Goal: Task Accomplishment & Management: Manage account settings

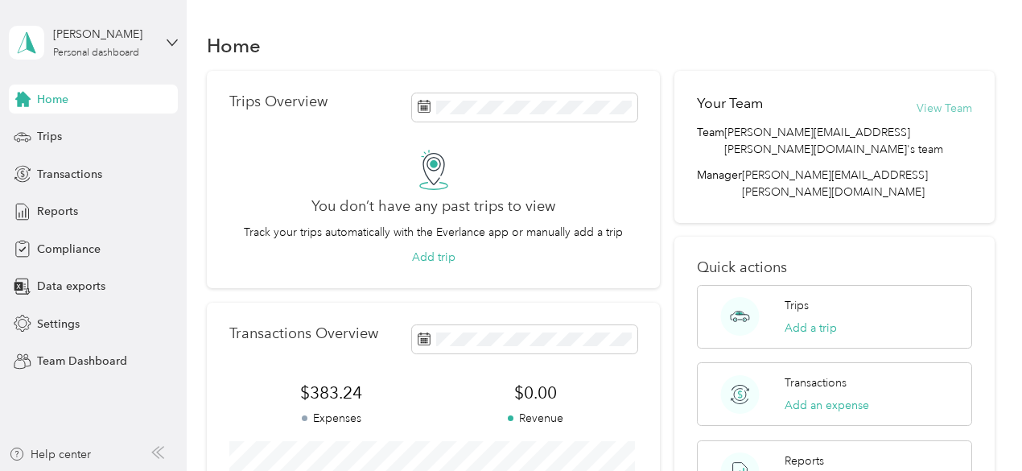
click at [924, 109] on button "View Team" at bounding box center [944, 108] width 56 height 17
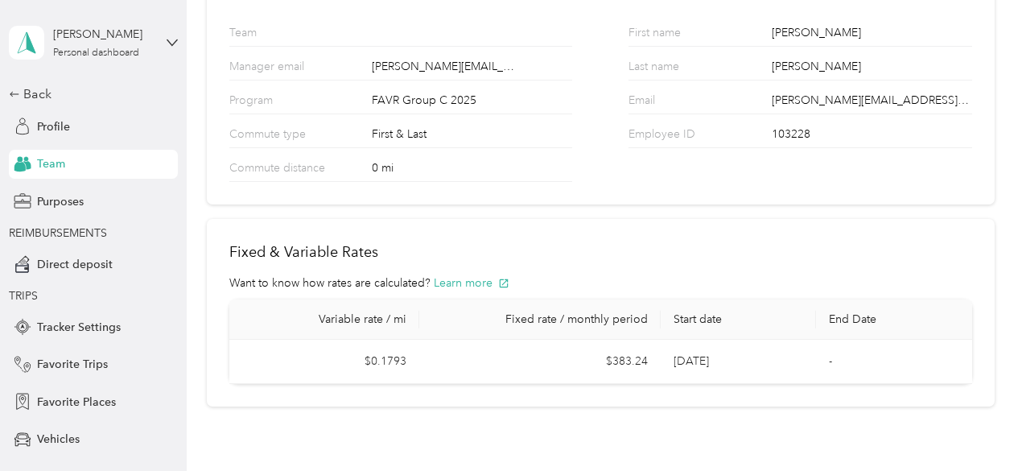
scroll to position [208, 0]
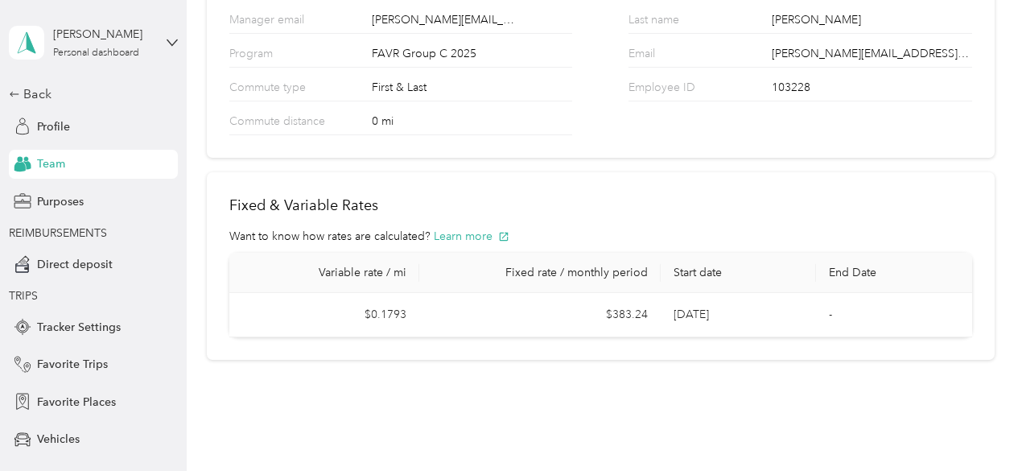
click at [76, 164] on div "Team" at bounding box center [93, 164] width 169 height 29
click at [78, 162] on div "Team" at bounding box center [93, 164] width 169 height 29
click at [167, 43] on icon at bounding box center [172, 42] width 11 height 11
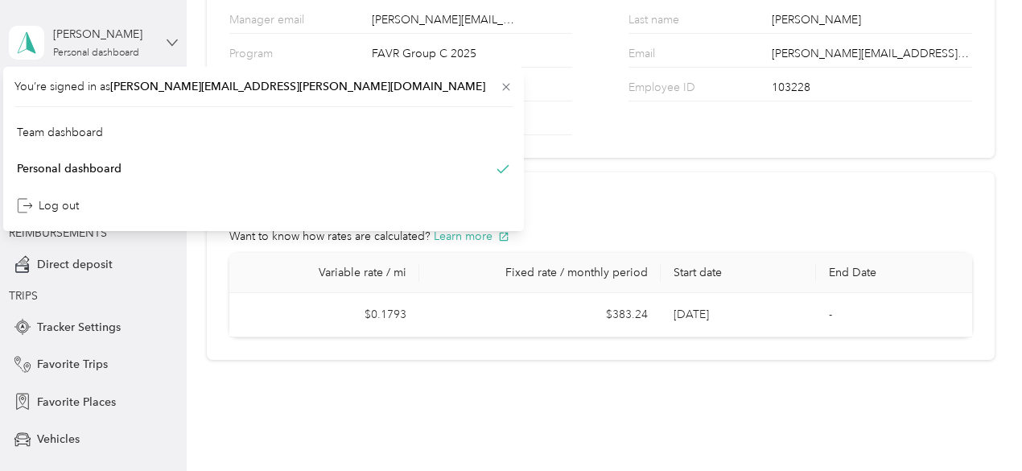
click at [167, 43] on icon at bounding box center [172, 42] width 11 height 11
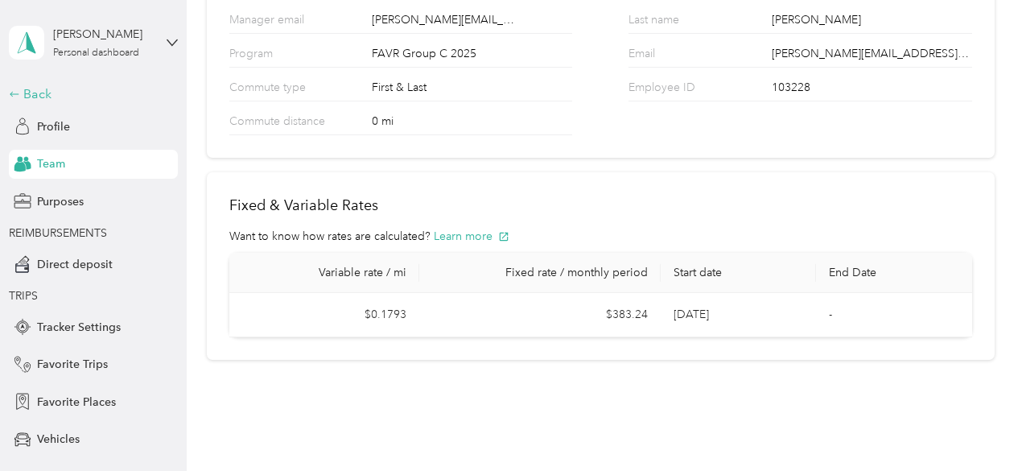
click at [21, 97] on div "Back" at bounding box center [89, 93] width 161 height 19
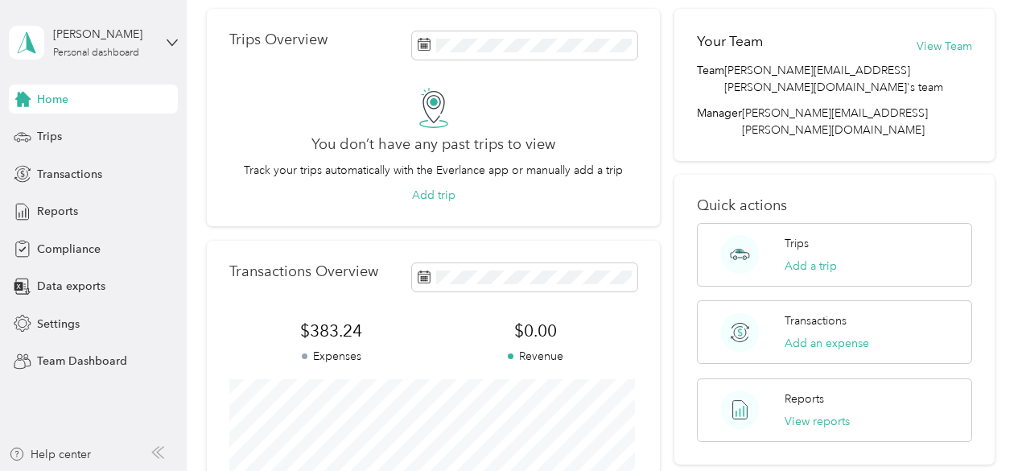
scroll to position [47, 0]
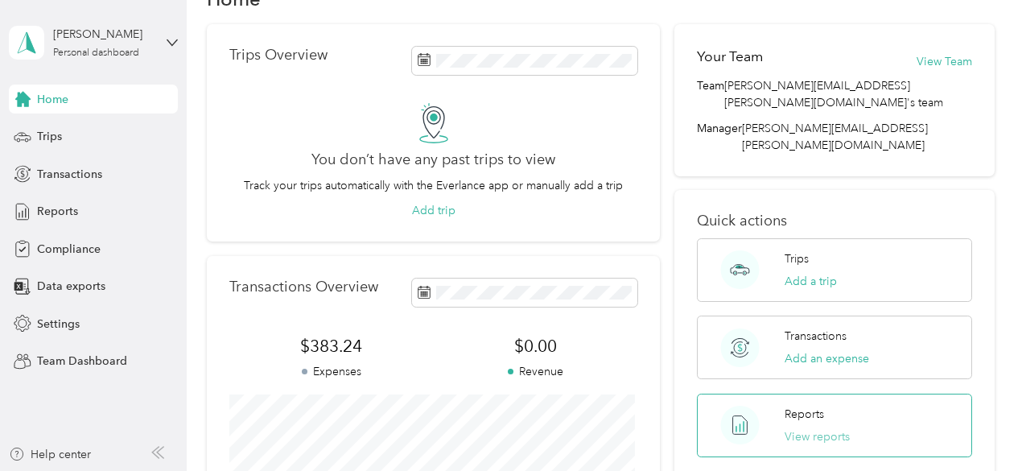
click at [840, 428] on button "View reports" at bounding box center [816, 436] width 65 height 17
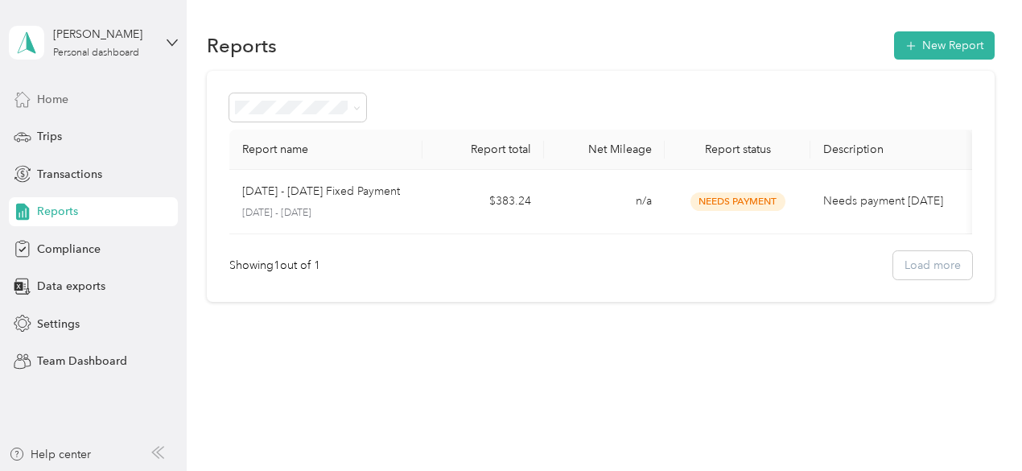
click at [68, 102] on span "Home" at bounding box center [52, 99] width 31 height 17
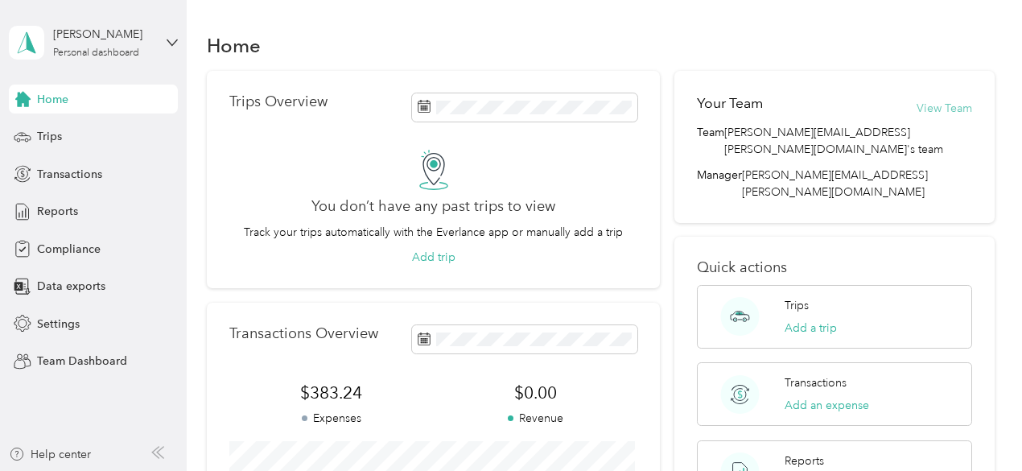
click at [935, 110] on button "View Team" at bounding box center [944, 108] width 56 height 17
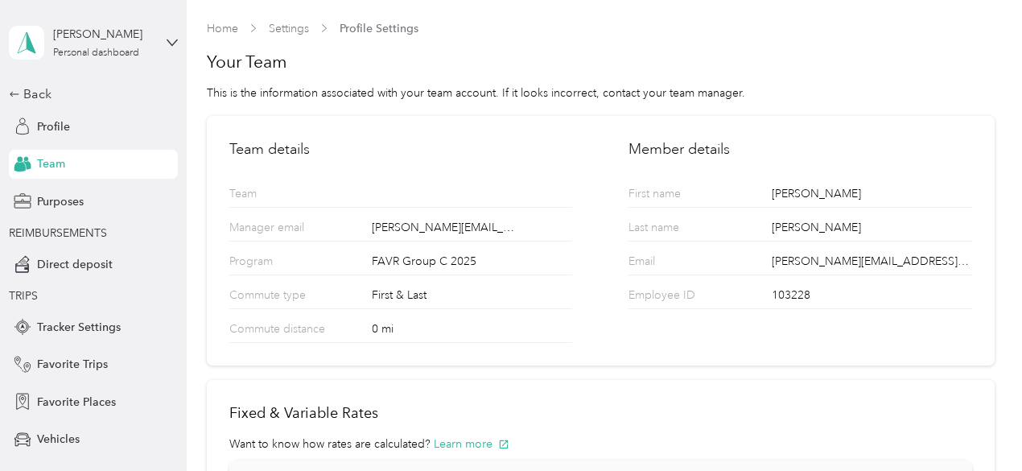
click at [158, 51] on div "[PERSON_NAME] Personal dashboard" at bounding box center [93, 42] width 169 height 56
click at [148, 125] on div "Team dashboard" at bounding box center [263, 132] width 498 height 28
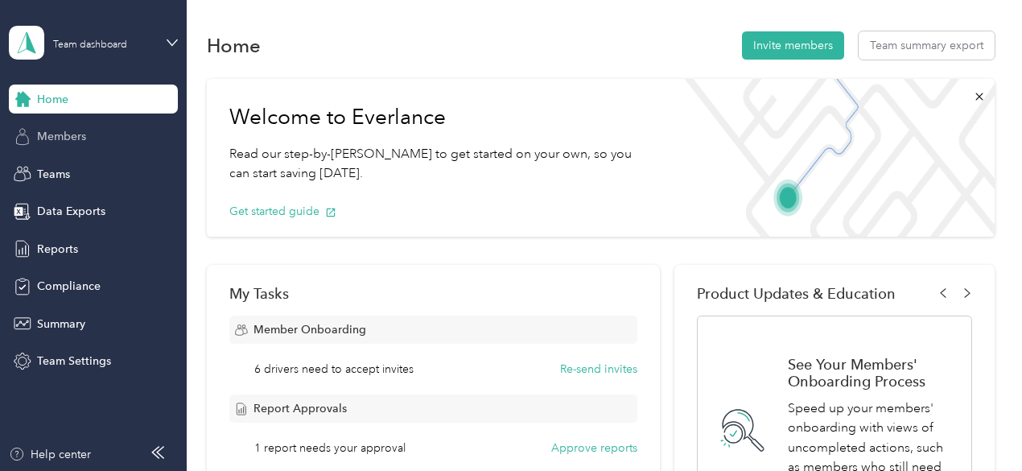
click at [101, 135] on div "Members" at bounding box center [93, 136] width 169 height 29
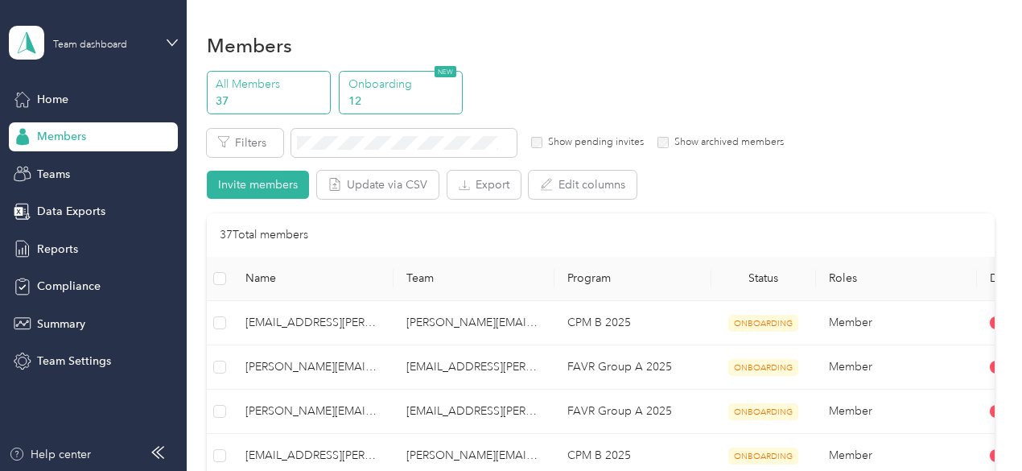
click at [362, 97] on p "12" at bounding box center [402, 101] width 109 height 17
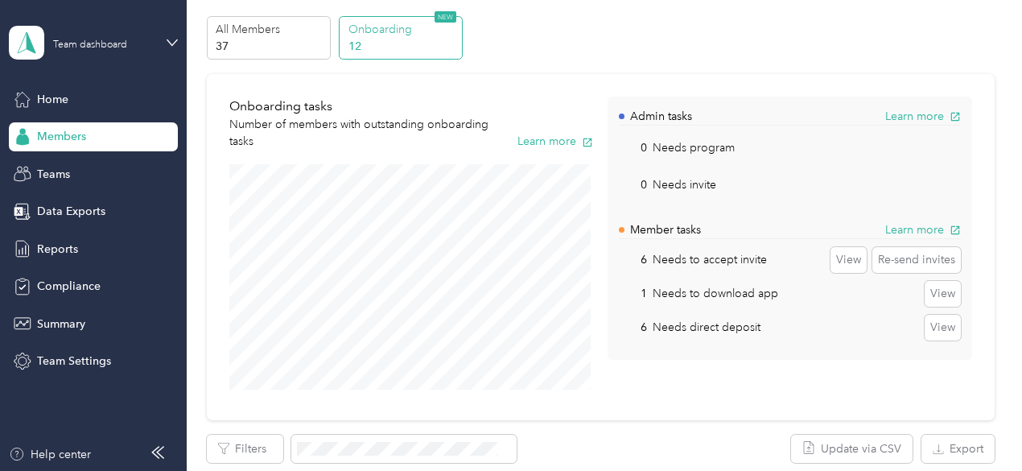
scroll to position [80, 0]
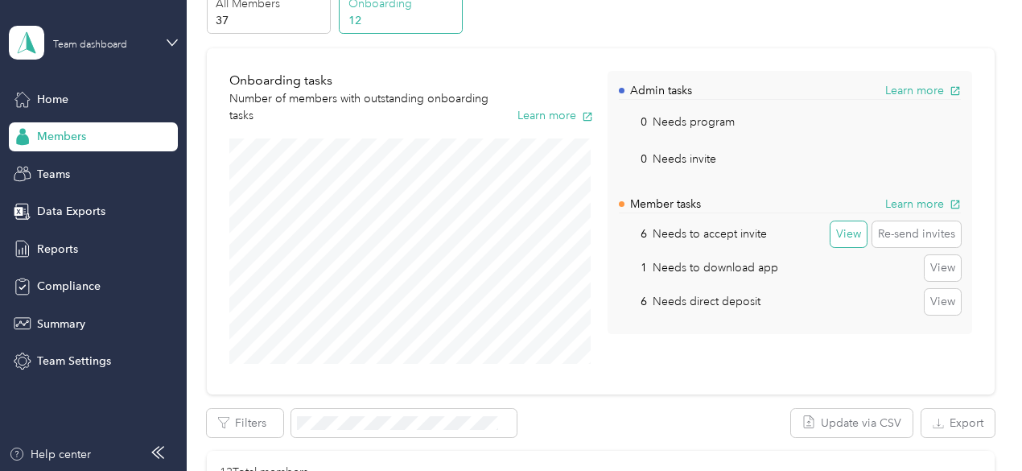
click at [843, 240] on button "View" at bounding box center [848, 234] width 36 height 26
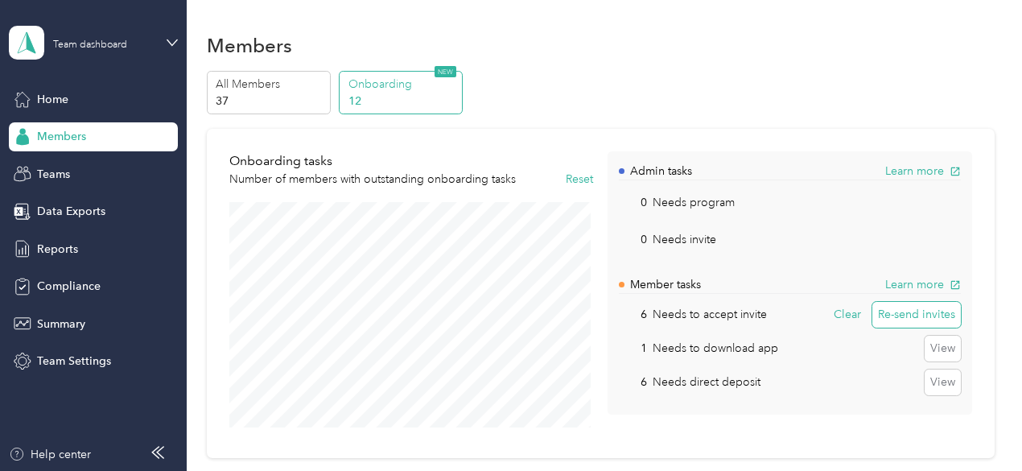
click at [927, 317] on button "Re-send invites" at bounding box center [916, 315] width 88 height 26
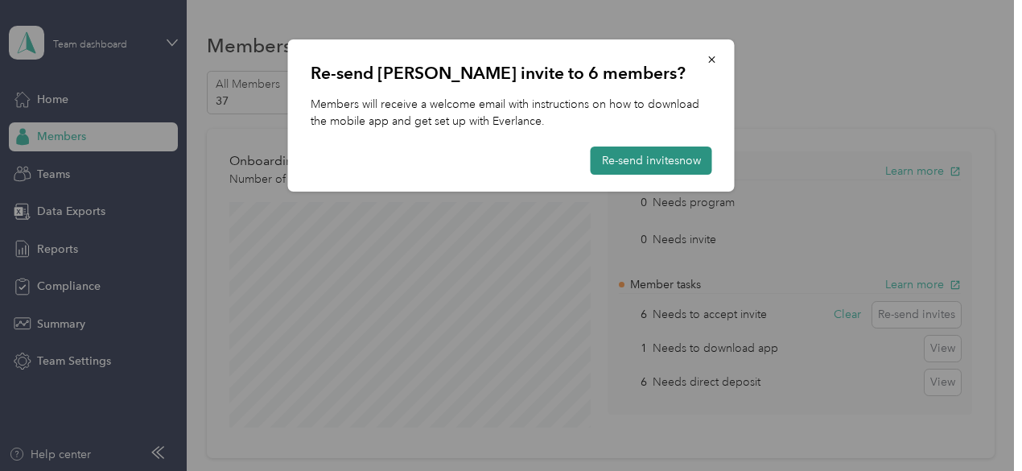
click at [667, 158] on button "Re-send invites now" at bounding box center [650, 160] width 121 height 28
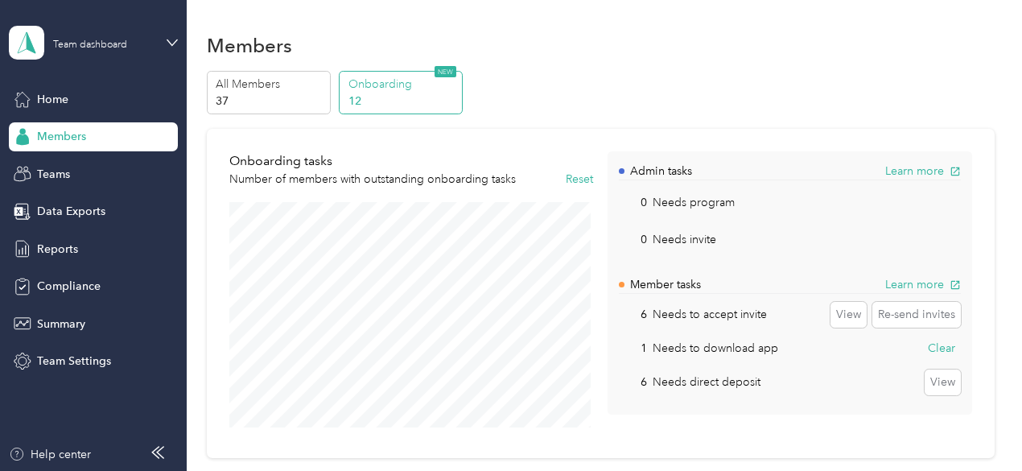
click at [706, 350] on p "Needs to download app" at bounding box center [714, 347] width 125 height 17
click at [942, 380] on button "View" at bounding box center [942, 382] width 36 height 26
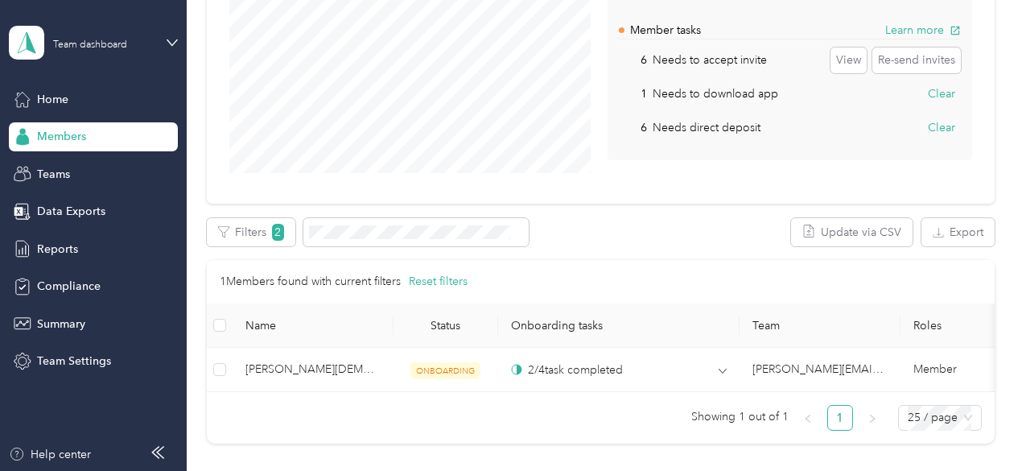
scroll to position [322, 0]
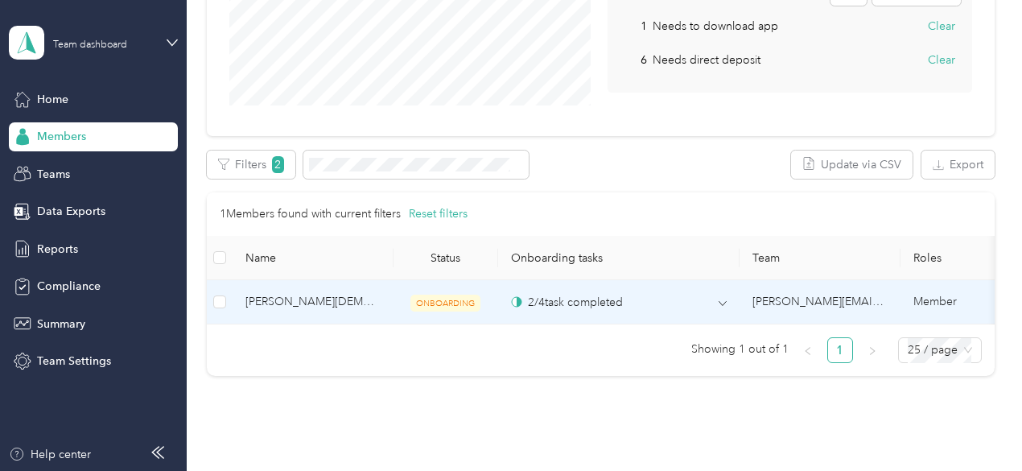
click at [739, 301] on td "[PERSON_NAME][EMAIL_ADDRESS][PERSON_NAME][DOMAIN_NAME]" at bounding box center [819, 302] width 161 height 44
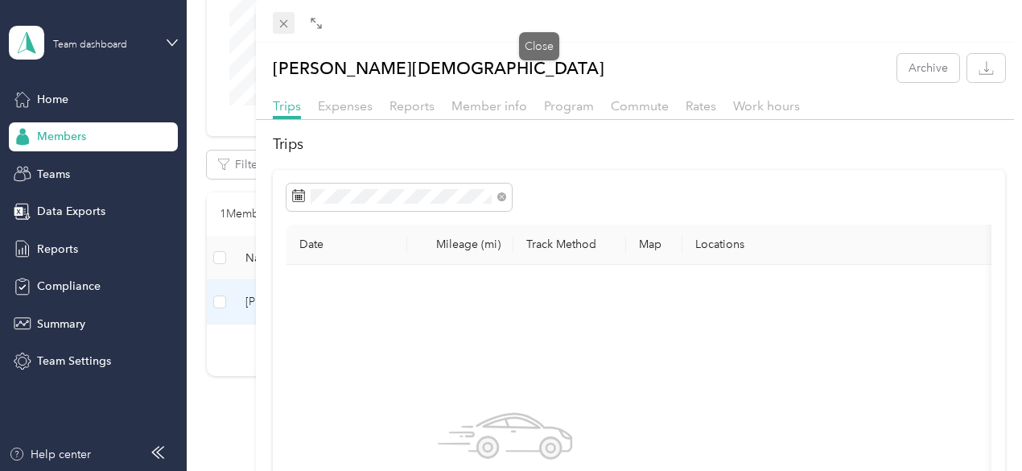
click at [295, 31] on span at bounding box center [284, 23] width 23 height 23
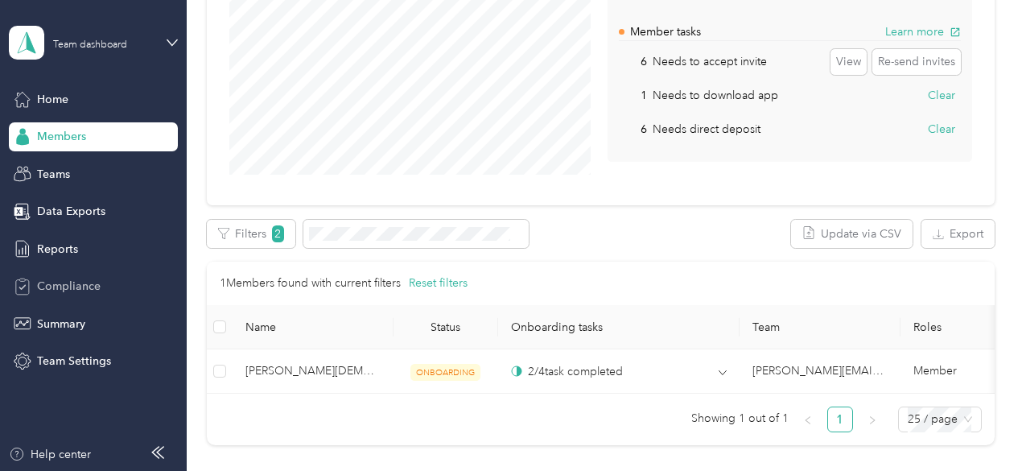
scroll to position [241, 0]
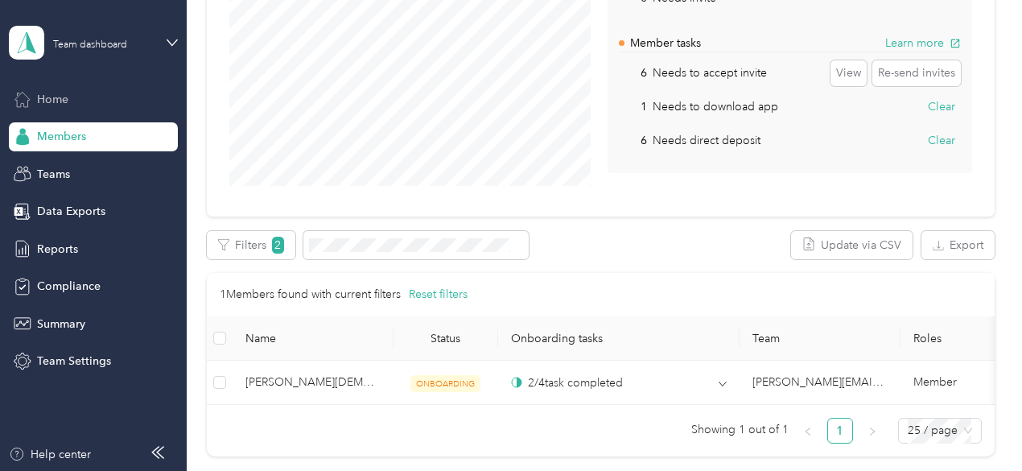
click at [64, 109] on div "Home" at bounding box center [93, 98] width 169 height 29
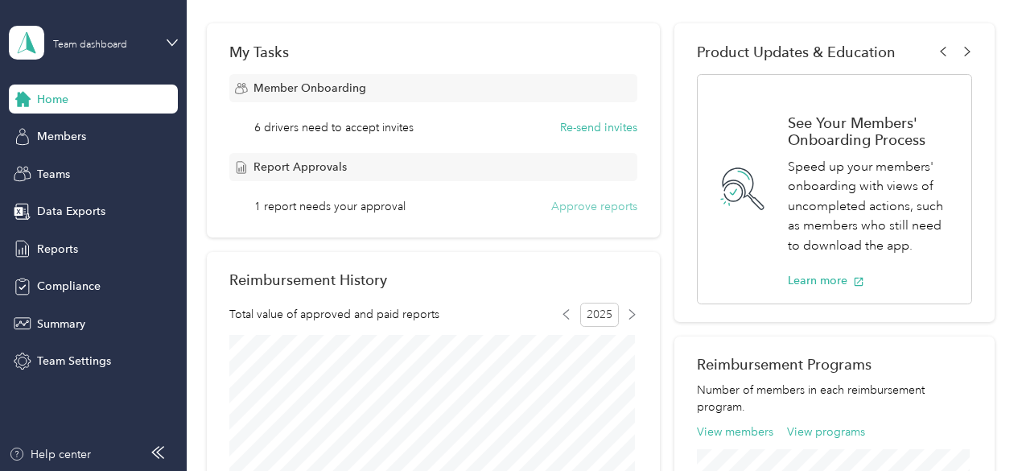
click at [576, 208] on button "Approve reports" at bounding box center [594, 206] width 86 height 17
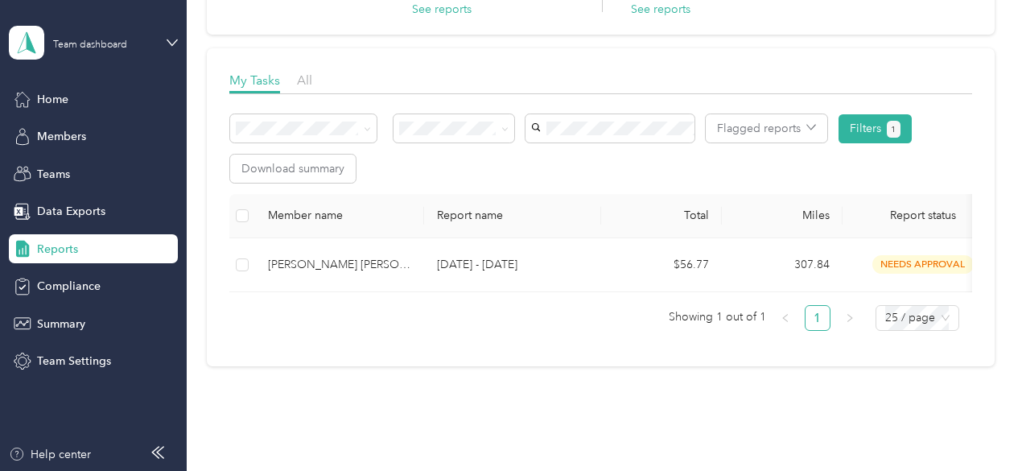
scroll to position [161, 0]
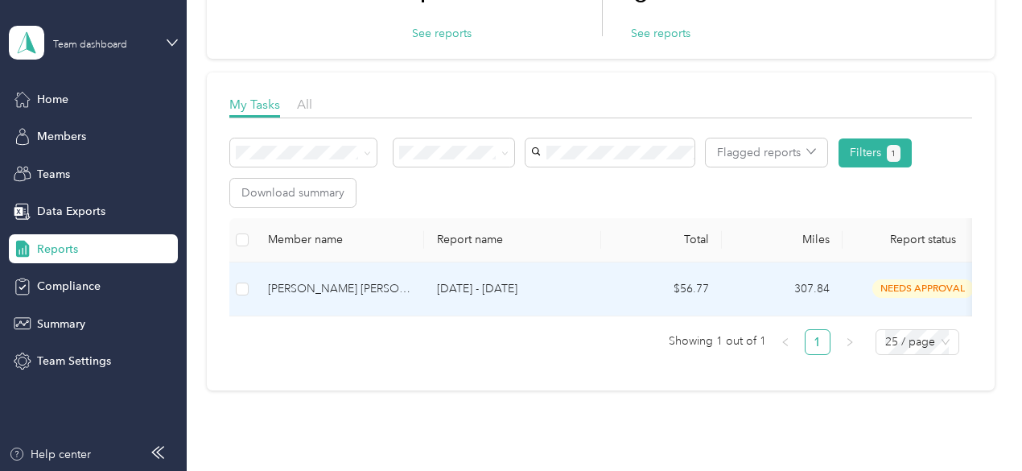
click at [478, 289] on p "[DATE] - [DATE]" at bounding box center [512, 289] width 151 height 18
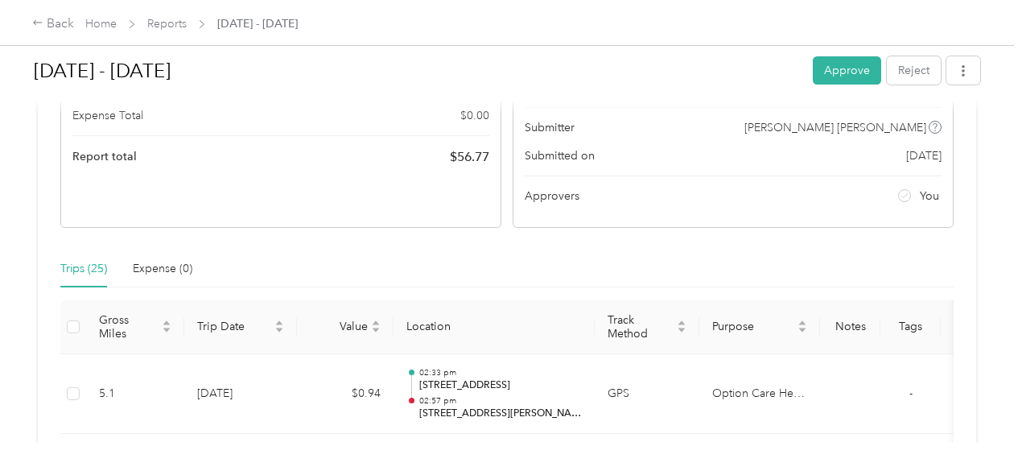
scroll to position [241, 0]
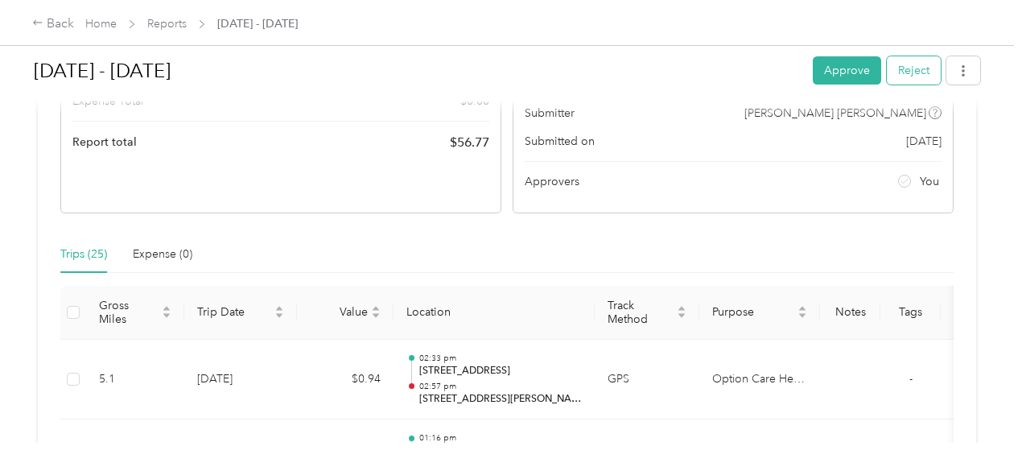
click at [911, 67] on button "Reject" at bounding box center [914, 70] width 54 height 28
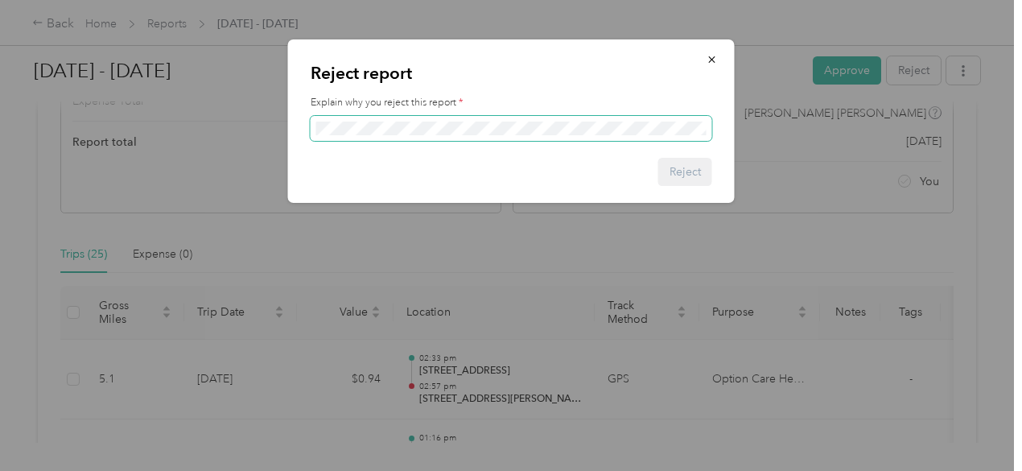
click at [434, 134] on span at bounding box center [511, 129] width 401 height 26
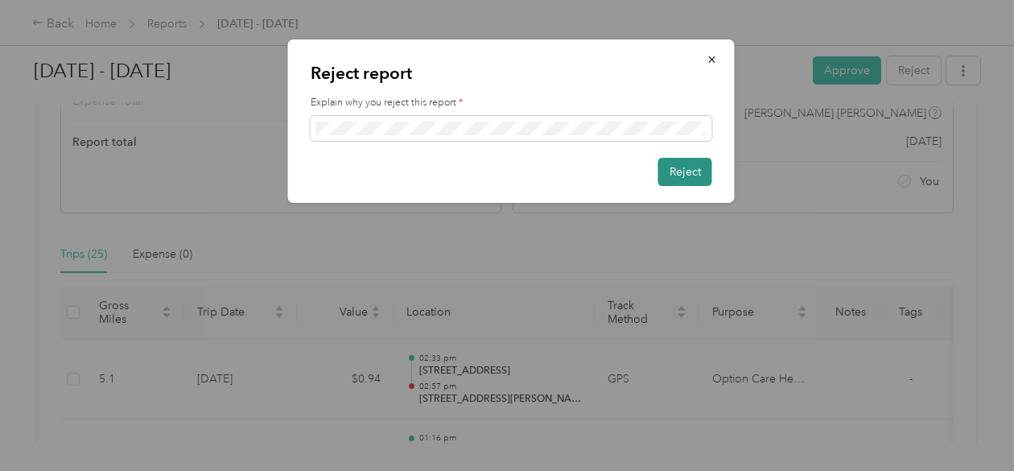
click at [658, 176] on button "Reject" at bounding box center [685, 172] width 54 height 28
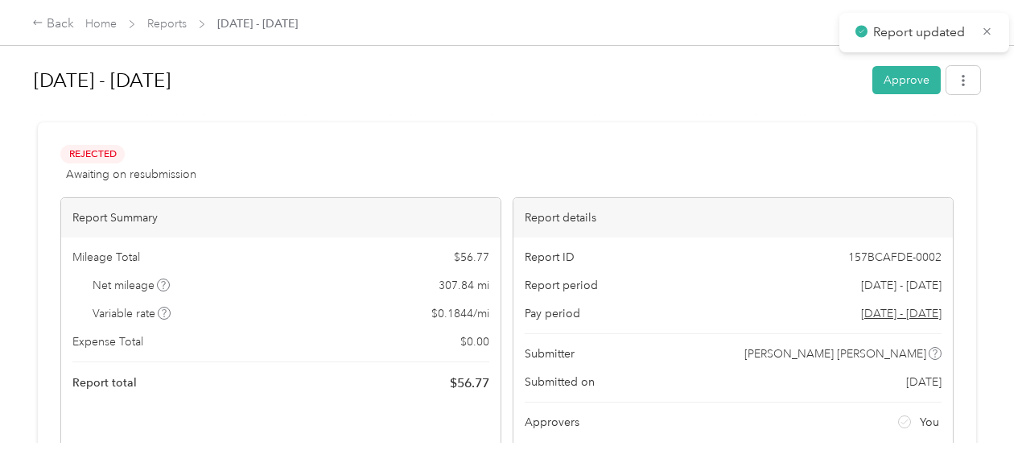
scroll to position [0, 0]
click at [93, 21] on link "Home" at bounding box center [100, 24] width 31 height 14
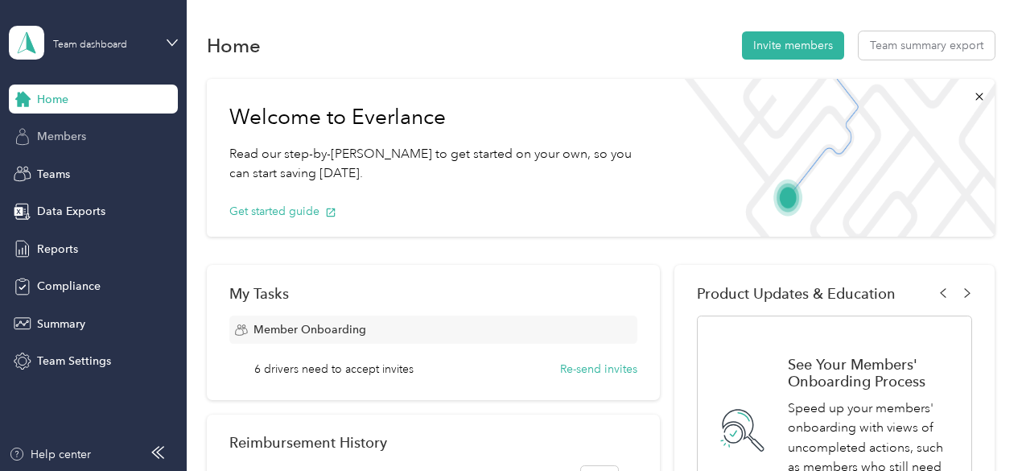
click at [83, 131] on span "Members" at bounding box center [61, 136] width 49 height 17
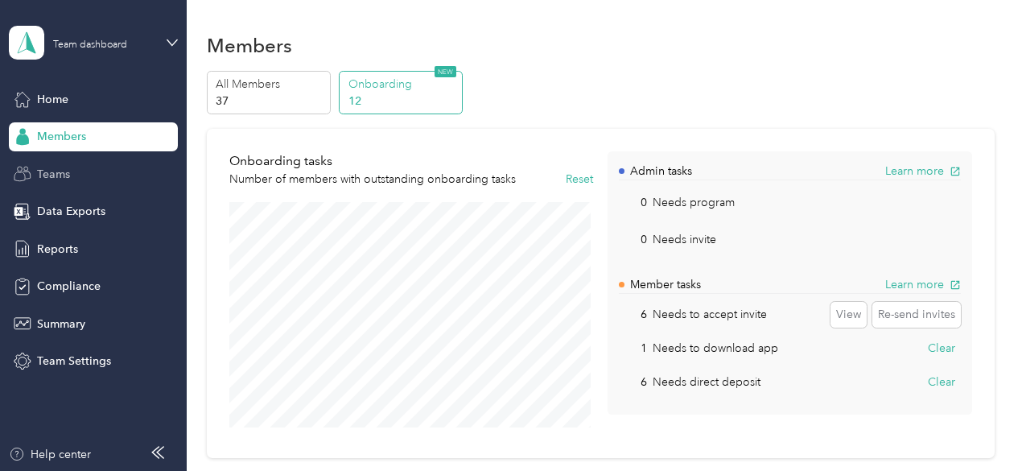
click at [80, 173] on div "Teams" at bounding box center [93, 173] width 169 height 29
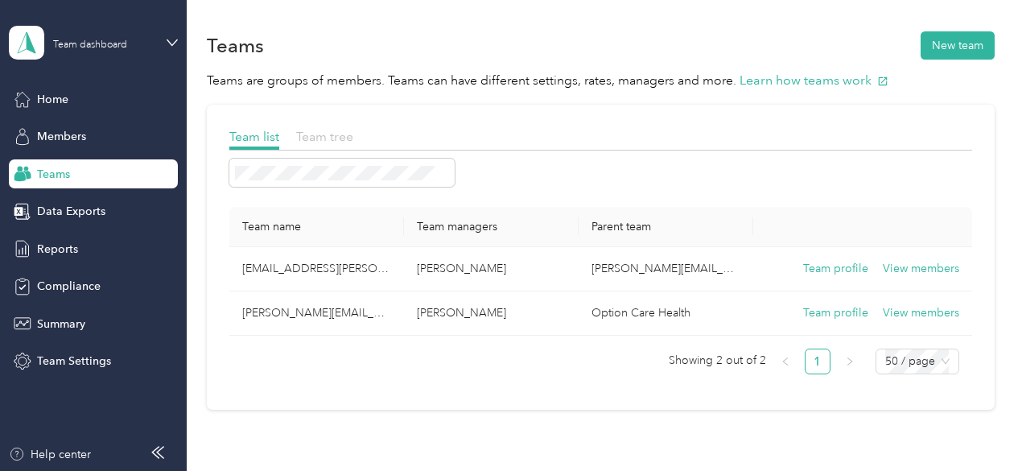
click at [336, 139] on span "Team tree" at bounding box center [324, 136] width 57 height 15
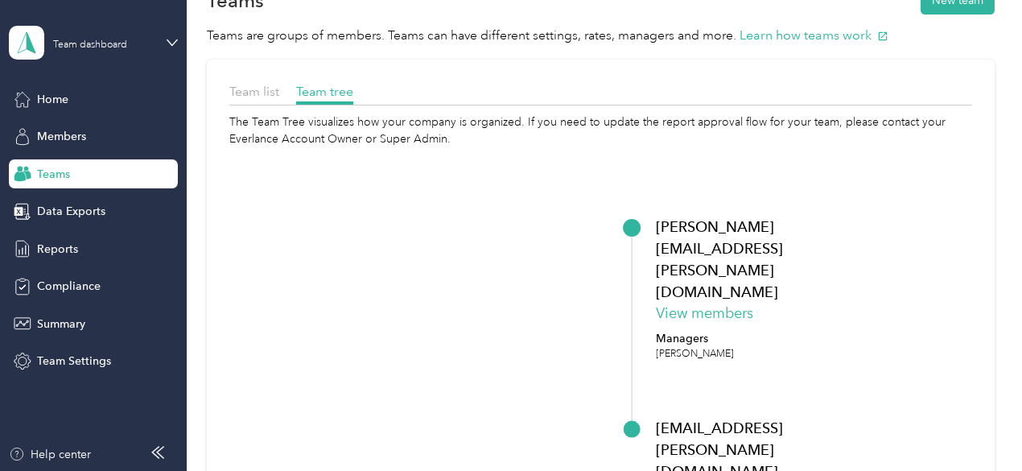
scroll to position [161, 0]
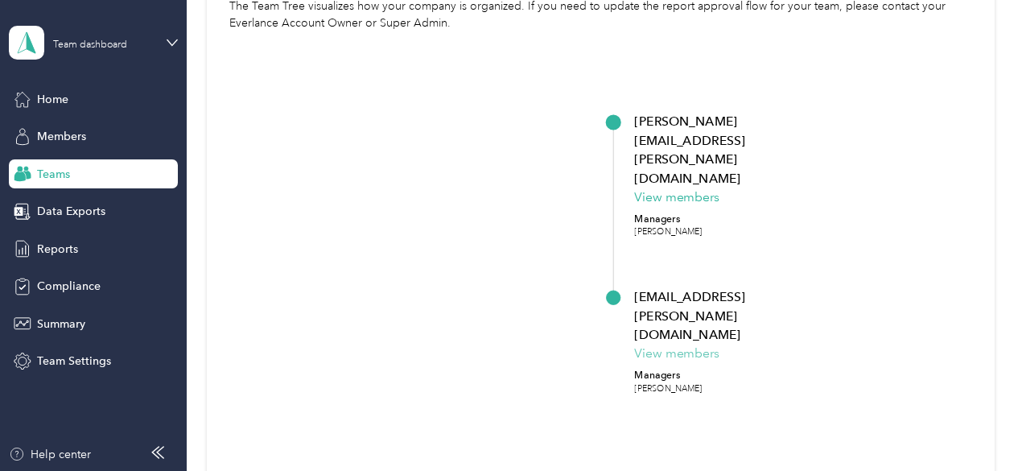
click at [703, 344] on button "View members" at bounding box center [676, 353] width 84 height 19
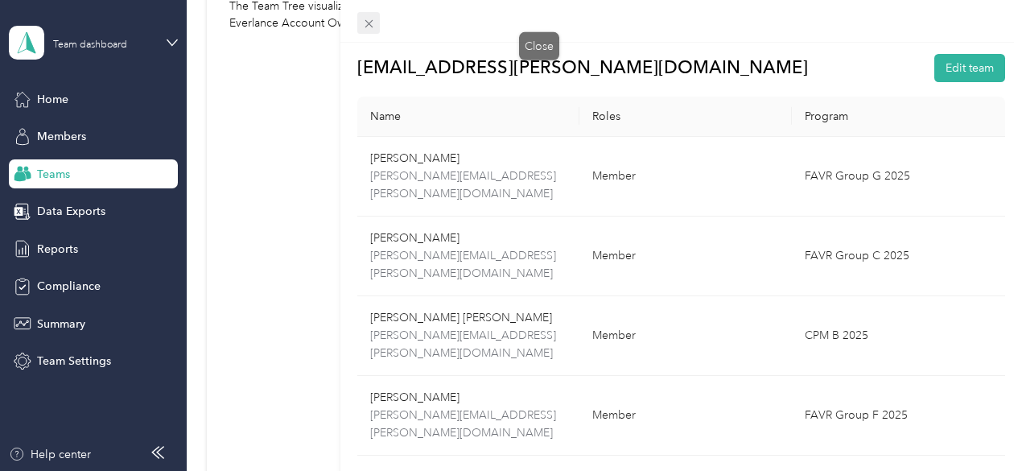
click at [372, 25] on icon at bounding box center [368, 24] width 8 height 8
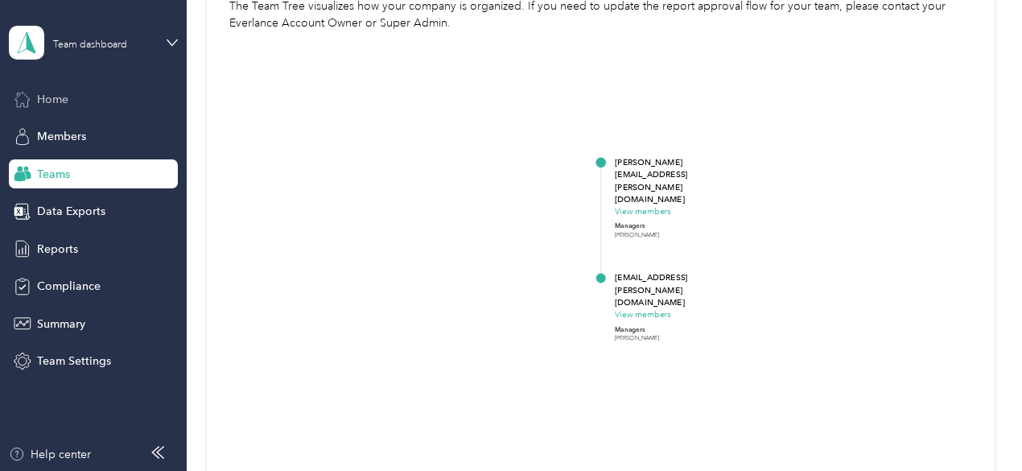
click at [39, 93] on span "Home" at bounding box center [52, 99] width 31 height 17
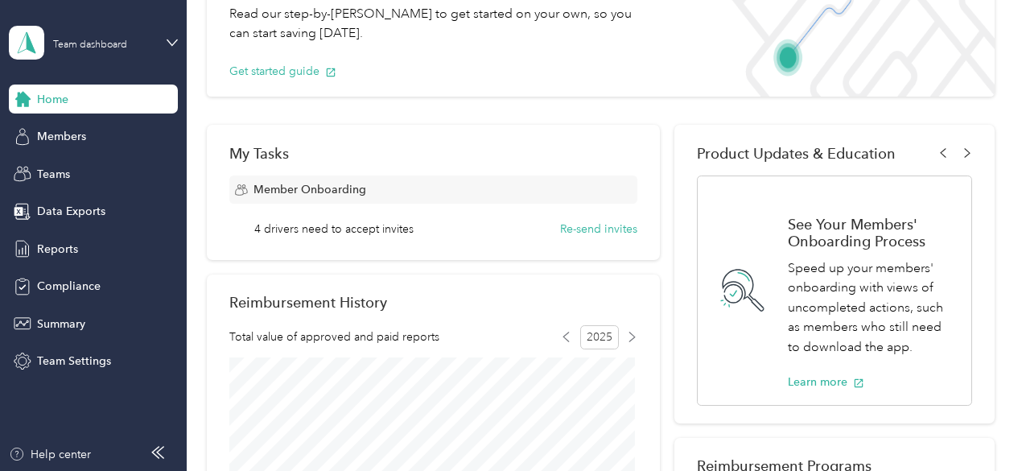
scroll to position [80, 0]
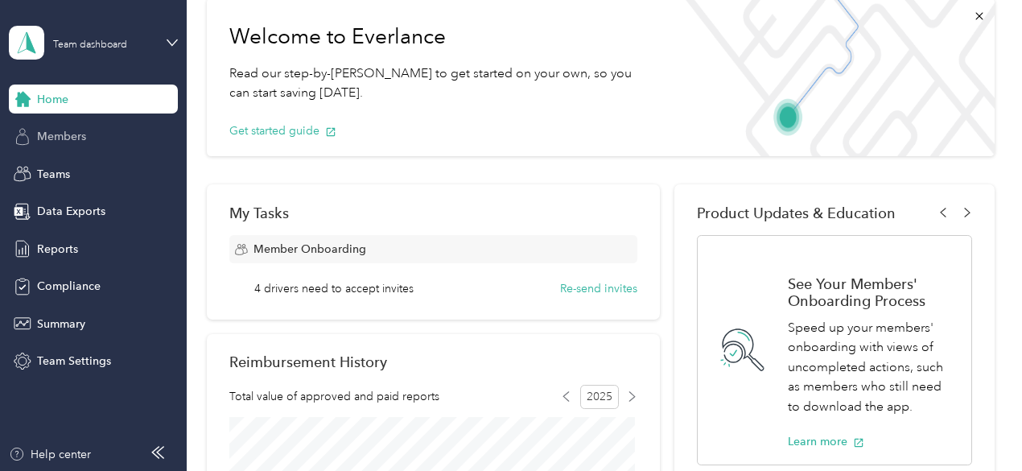
click at [73, 136] on span "Members" at bounding box center [61, 136] width 49 height 17
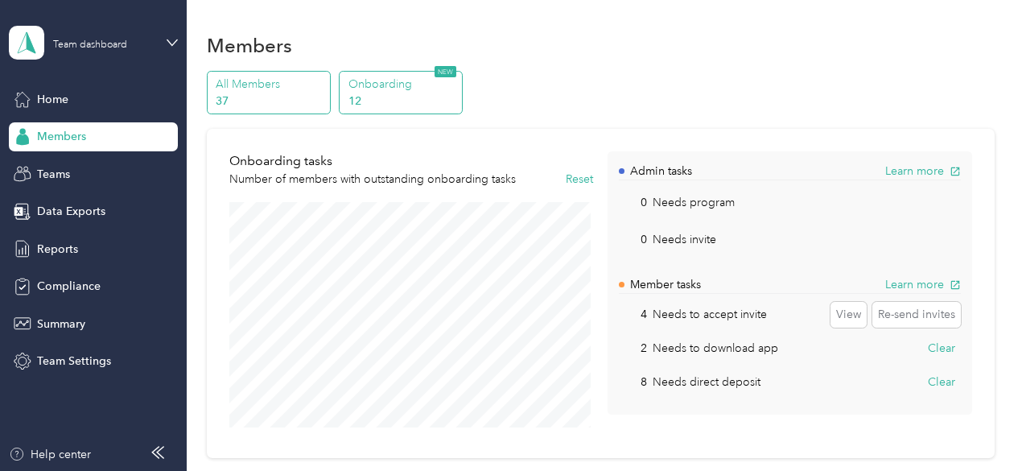
click at [278, 97] on p "37" at bounding box center [270, 101] width 109 height 17
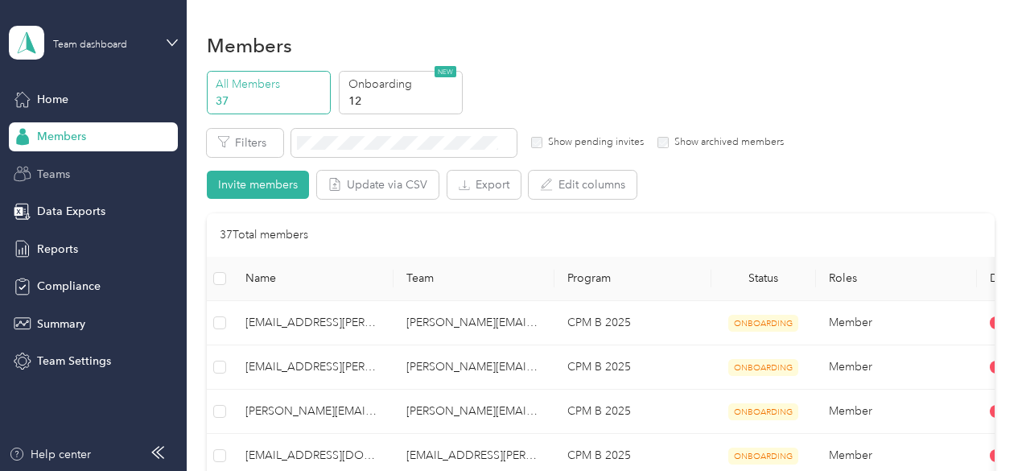
click at [84, 179] on div "Teams" at bounding box center [93, 173] width 169 height 29
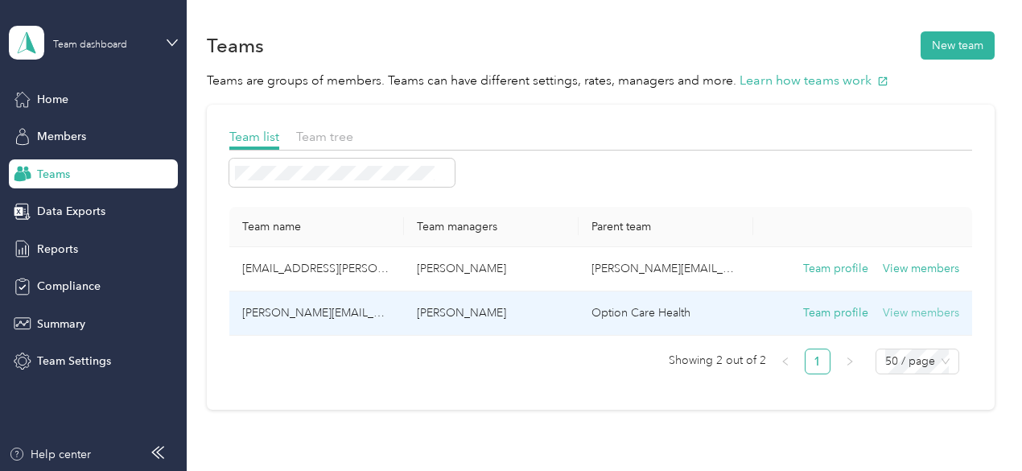
click at [883, 313] on button "View members" at bounding box center [921, 313] width 76 height 18
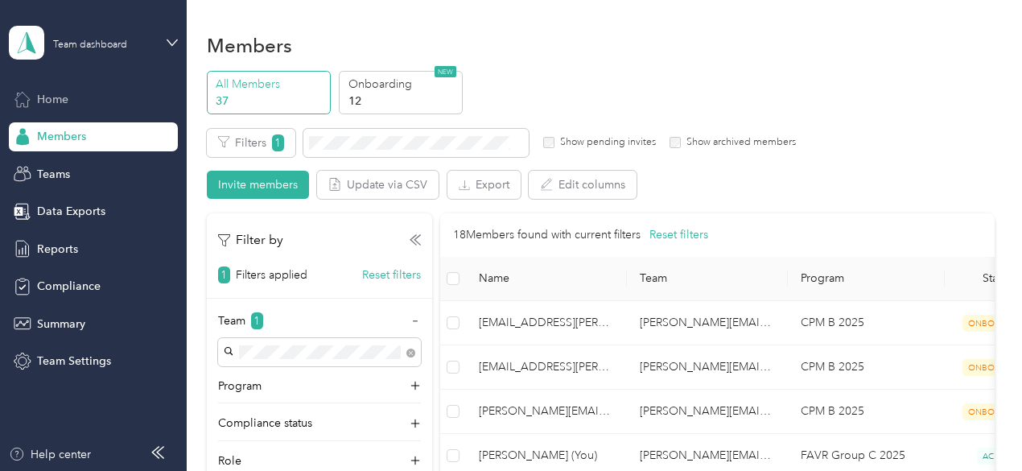
click at [66, 103] on span "Home" at bounding box center [52, 99] width 31 height 17
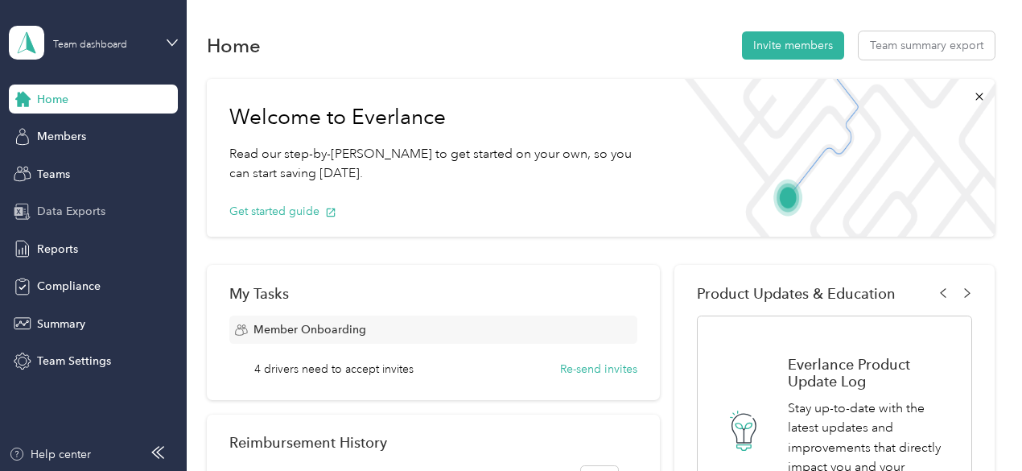
click at [95, 209] on span "Data Exports" at bounding box center [71, 211] width 68 height 17
